Goal: Navigation & Orientation: Find specific page/section

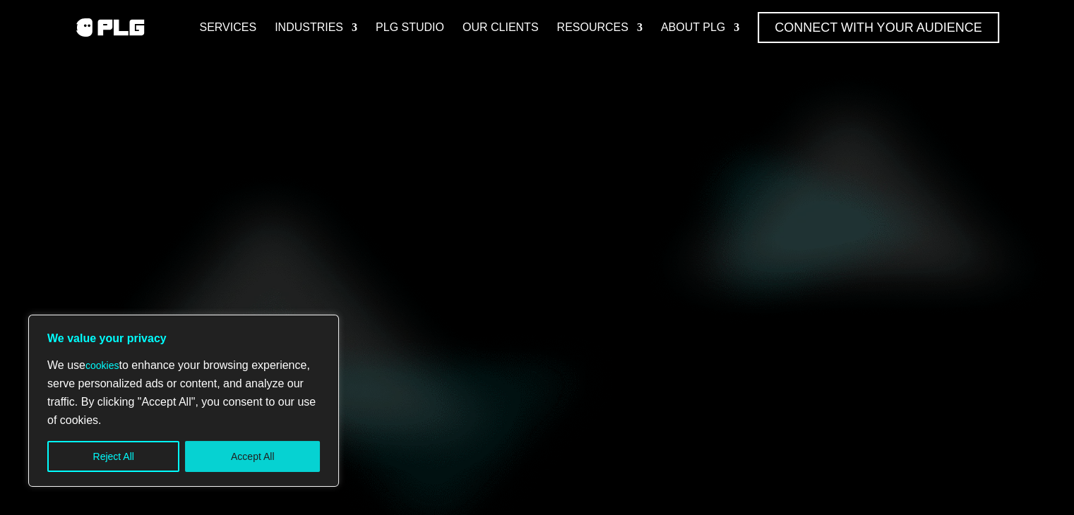
click at [245, 455] on button "Accept All" at bounding box center [252, 456] width 135 height 31
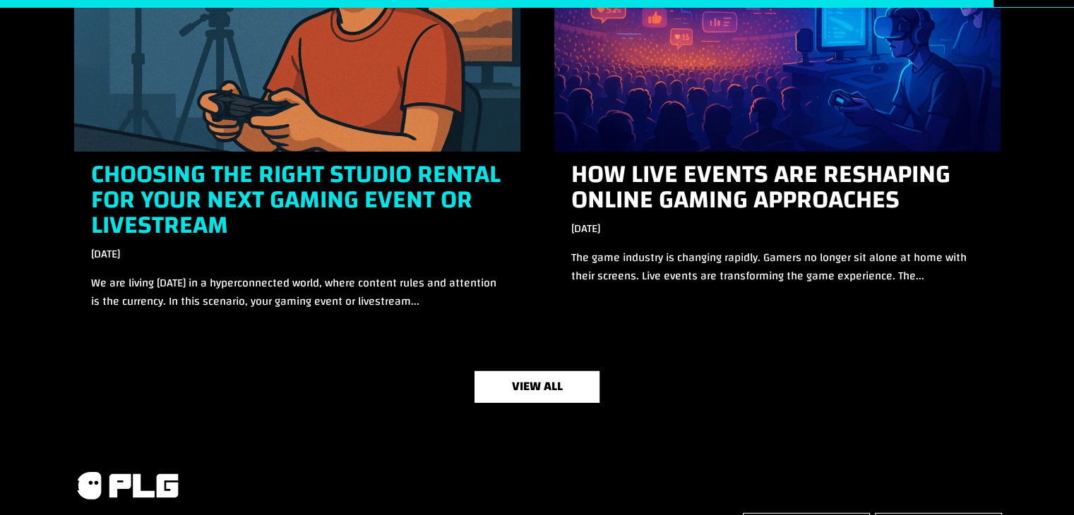
scroll to position [4727, 0]
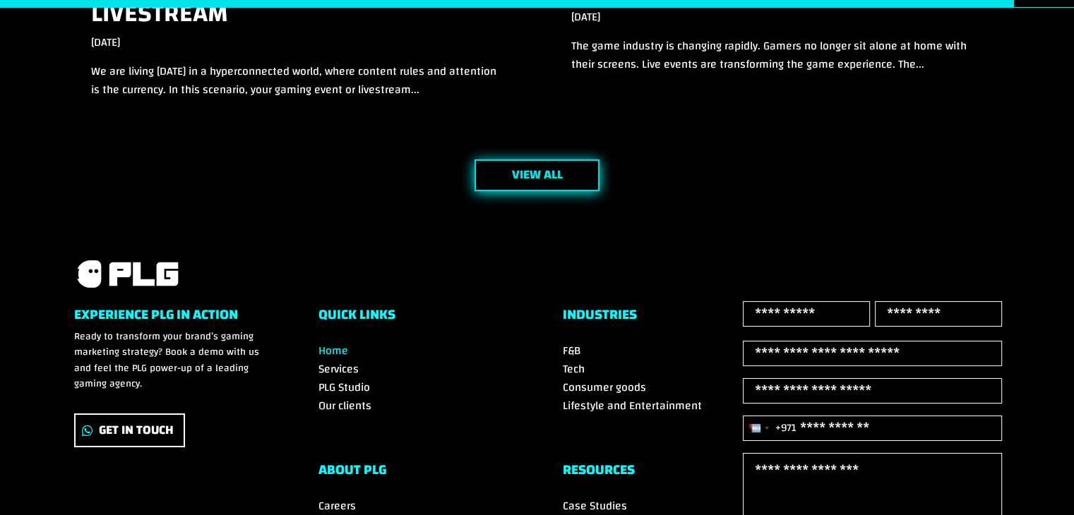
click at [536, 170] on link "view all" at bounding box center [536, 176] width 125 height 32
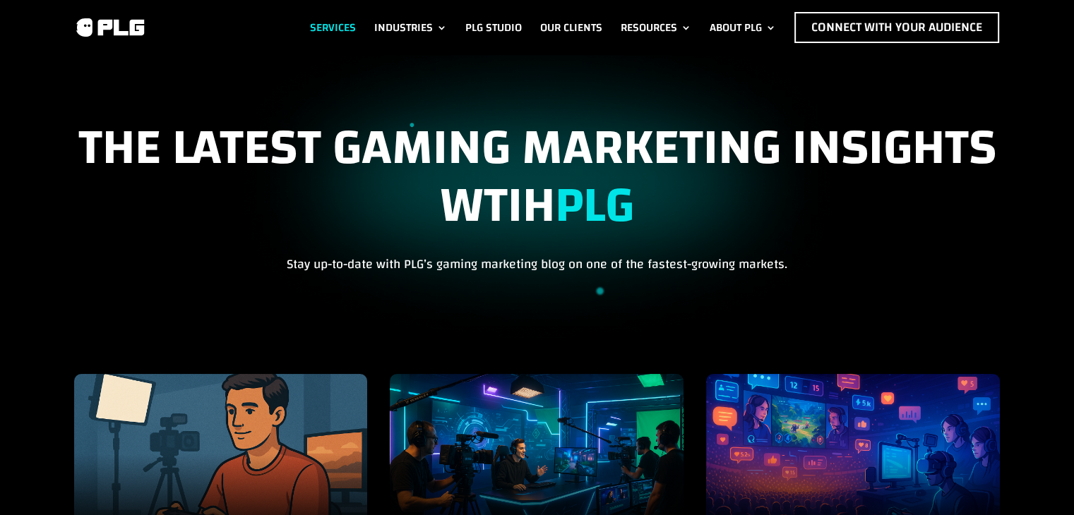
click at [319, 20] on link "Services" at bounding box center [333, 27] width 46 height 31
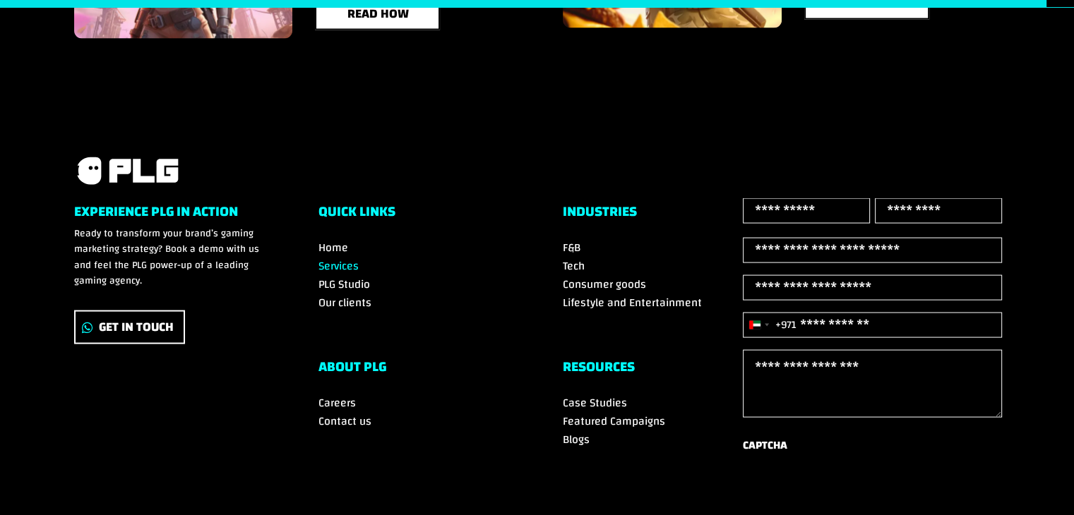
scroll to position [2965, 0]
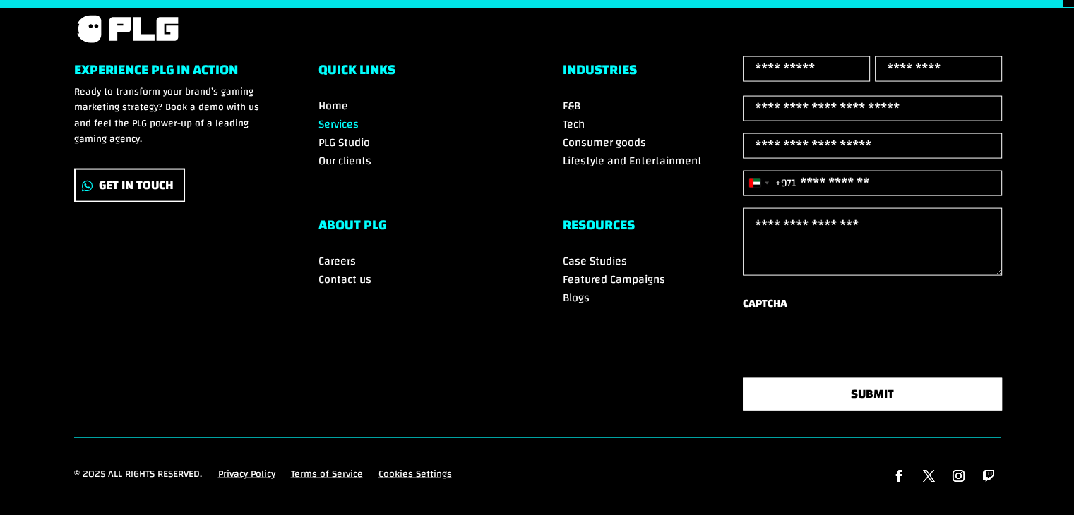
click at [354, 153] on span "Our clients" at bounding box center [344, 160] width 53 height 21
